Goal: Transaction & Acquisition: Book appointment/travel/reservation

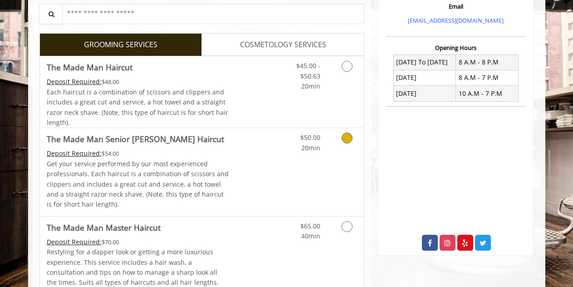
scroll to position [318, 0]
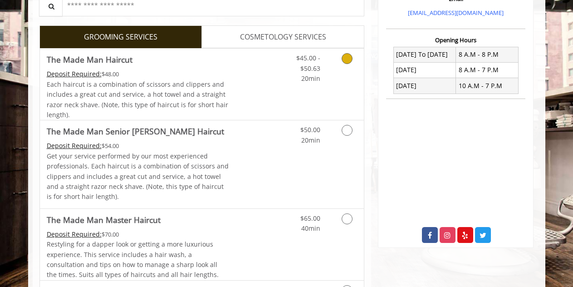
click at [280, 84] on link "Discounted Price" at bounding box center [256, 84] width 54 height 71
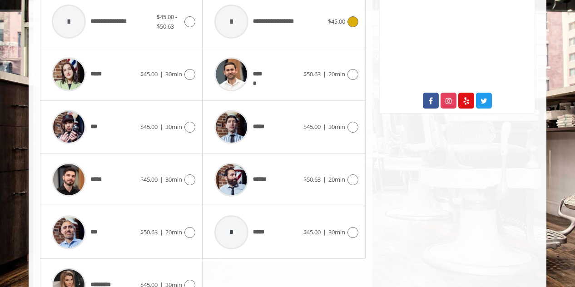
scroll to position [495, 0]
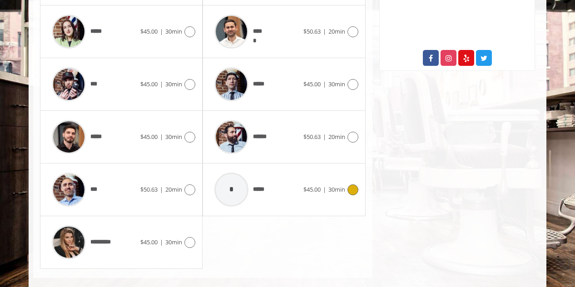
click at [293, 201] on div "* *****" at bounding box center [256, 189] width 93 height 43
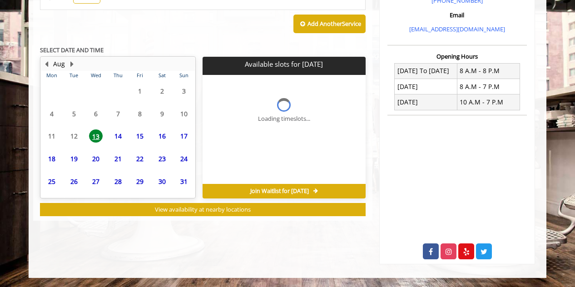
scroll to position [341, 0]
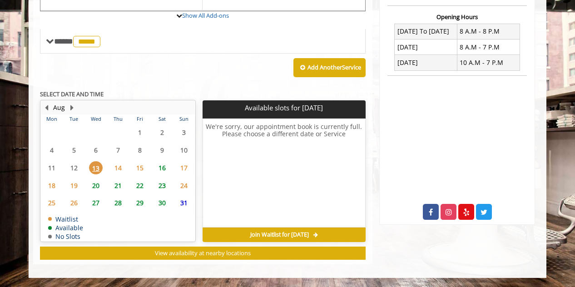
click at [118, 164] on table "Mon Tue Wed Thu Fri Sat Sun 28 29 30 31 1 2 3 4 5 6 7 8 9 10 11 12 13 14 15 16 …" at bounding box center [118, 177] width 154 height 127
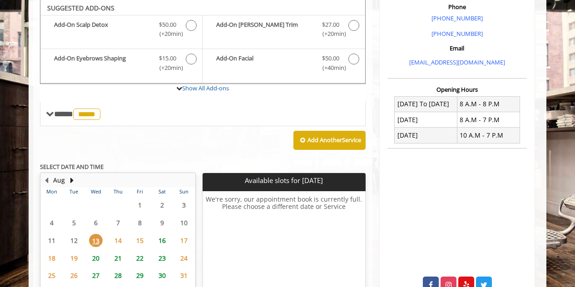
click at [117, 238] on span "14" at bounding box center [118, 240] width 14 height 13
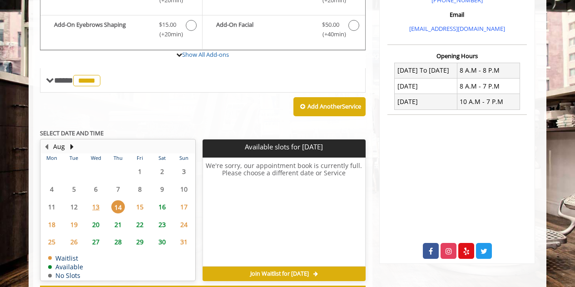
scroll to position [318, 0]
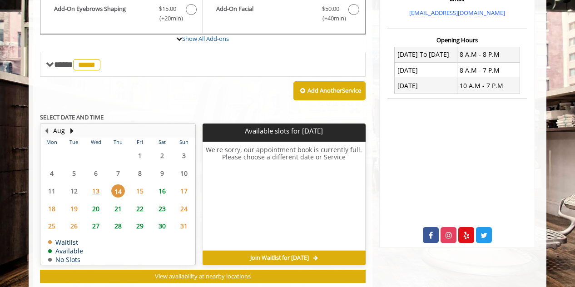
click at [97, 211] on span "20" at bounding box center [96, 208] width 14 height 13
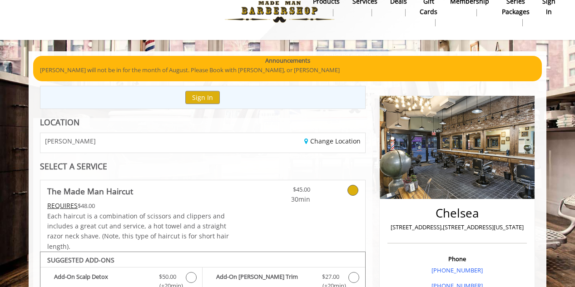
scroll to position [0, 0]
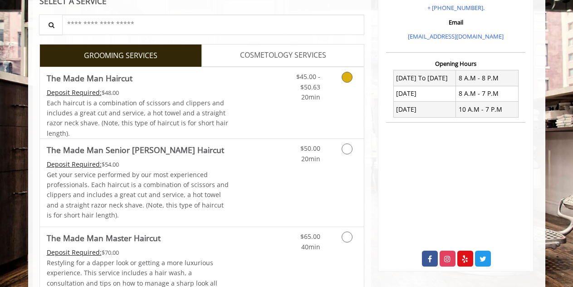
click at [271, 103] on link "Discounted Price" at bounding box center [256, 102] width 54 height 71
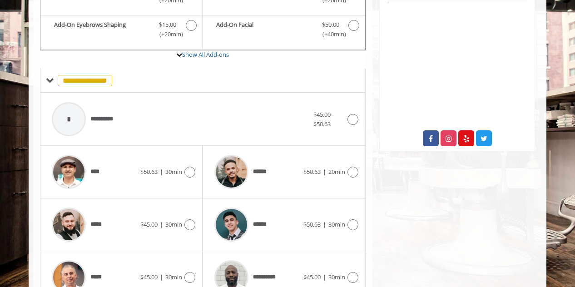
scroll to position [359, 0]
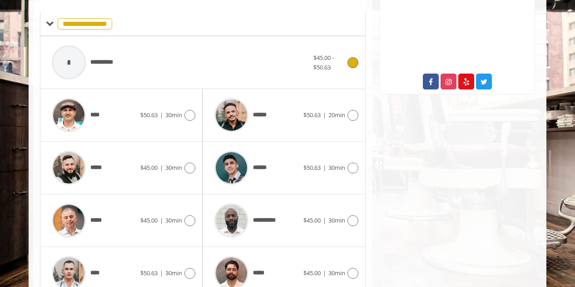
click at [278, 72] on div "**********" at bounding box center [180, 62] width 266 height 43
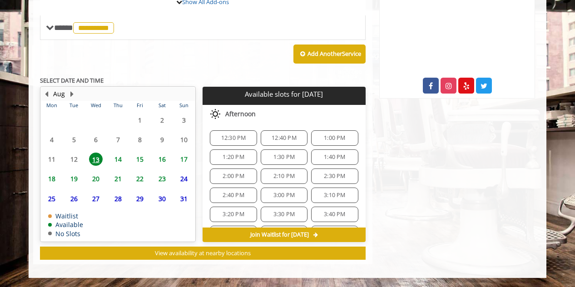
click at [113, 161] on span "14" at bounding box center [118, 158] width 14 height 13
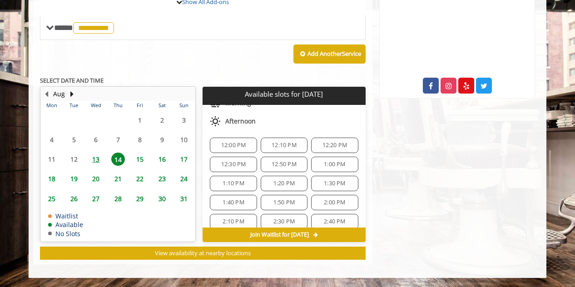
scroll to position [182, 0]
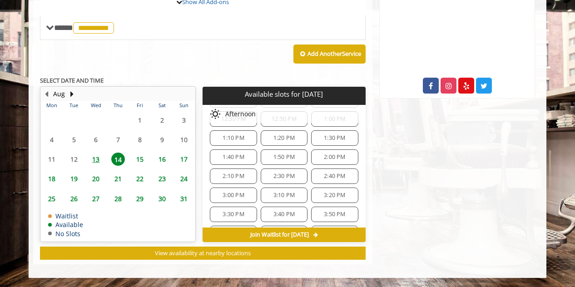
click at [312, 181] on div "2:40 PM" at bounding box center [334, 175] width 47 height 15
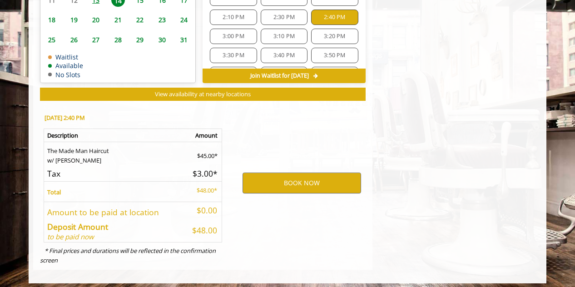
scroll to position [519, 0]
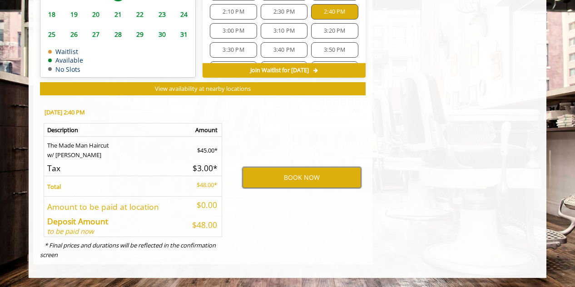
click at [312, 181] on button "BOOK NOW" at bounding box center [301, 177] width 118 height 21
